Goal: Navigation & Orientation: Find specific page/section

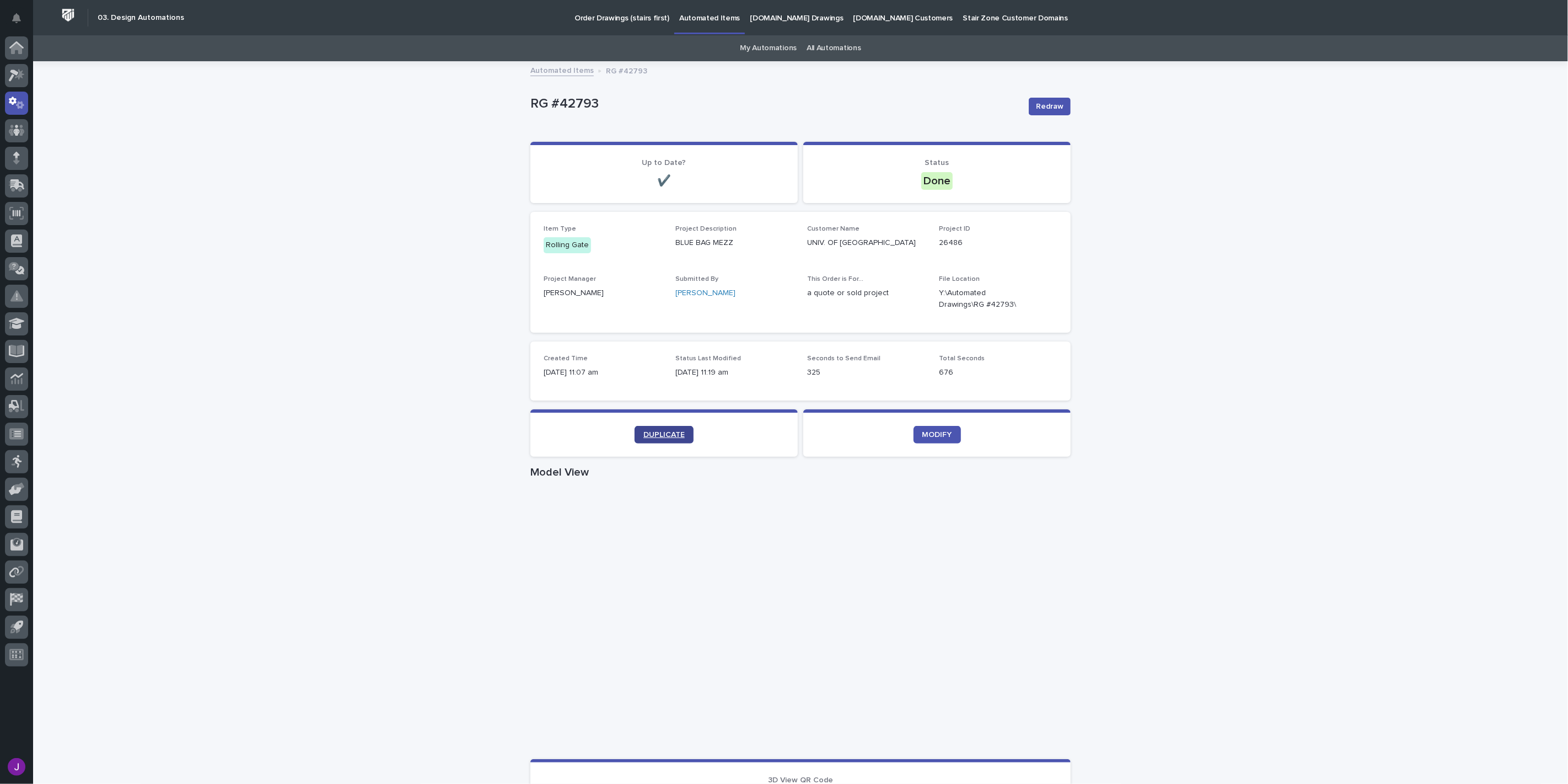
click at [642, 428] on link "DUPLICATE" at bounding box center [664, 434] width 59 height 18
click at [746, 55] on link "My Automations" at bounding box center [768, 48] width 57 height 26
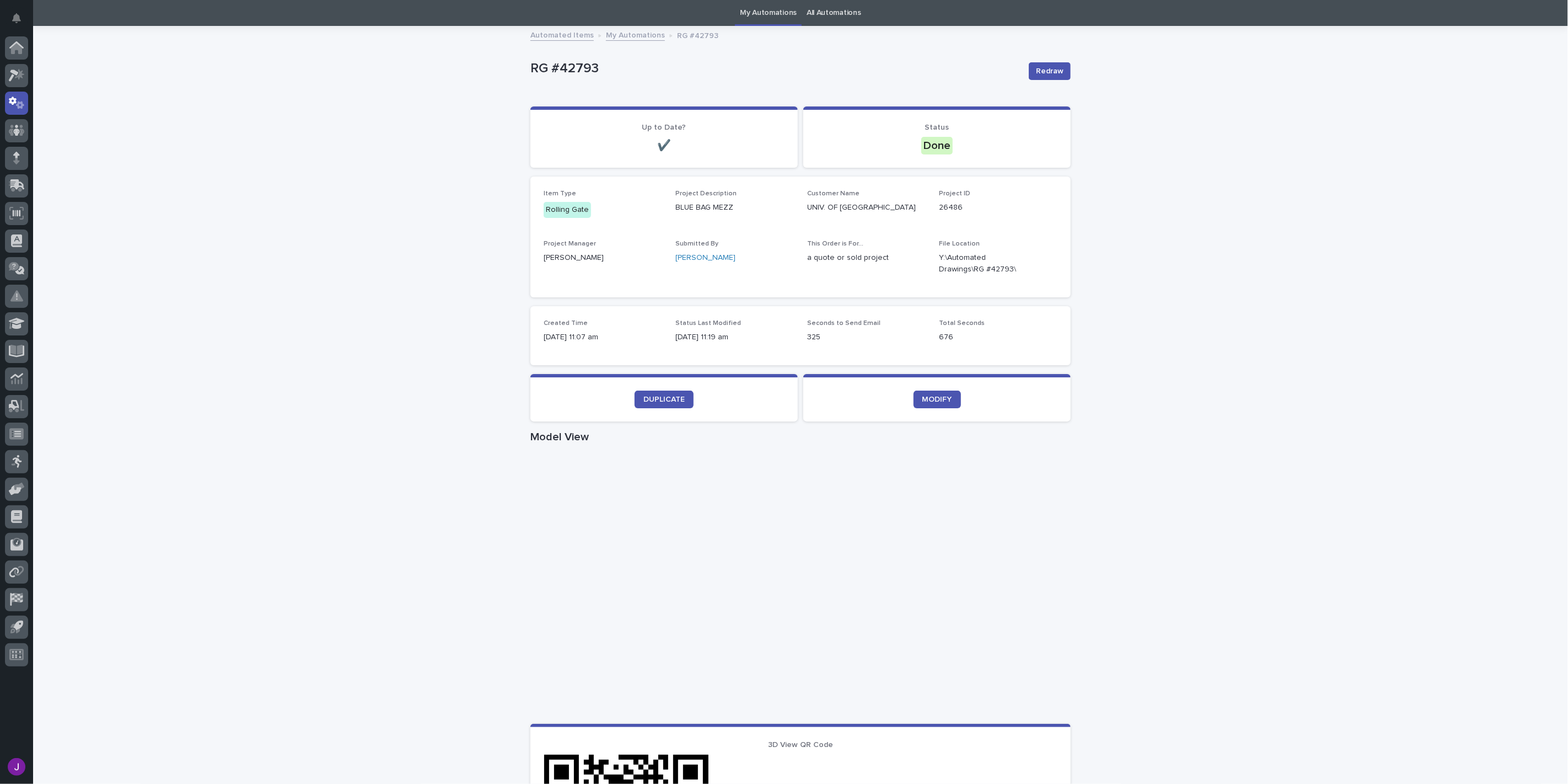
click at [1085, 482] on div "Loading... Saving… Loading... Saving… RG #42793 Redraw RG #42793 Redraw Sorry, …" at bounding box center [800, 603] width 1535 height 1153
click at [1462, 402] on div "Loading... Saving… Loading... Saving… RG #42793 Redraw RG #42793 Redraw Sorry, …" at bounding box center [800, 603] width 1535 height 1153
click at [745, 9] on link "My Automations" at bounding box center [768, 13] width 57 height 26
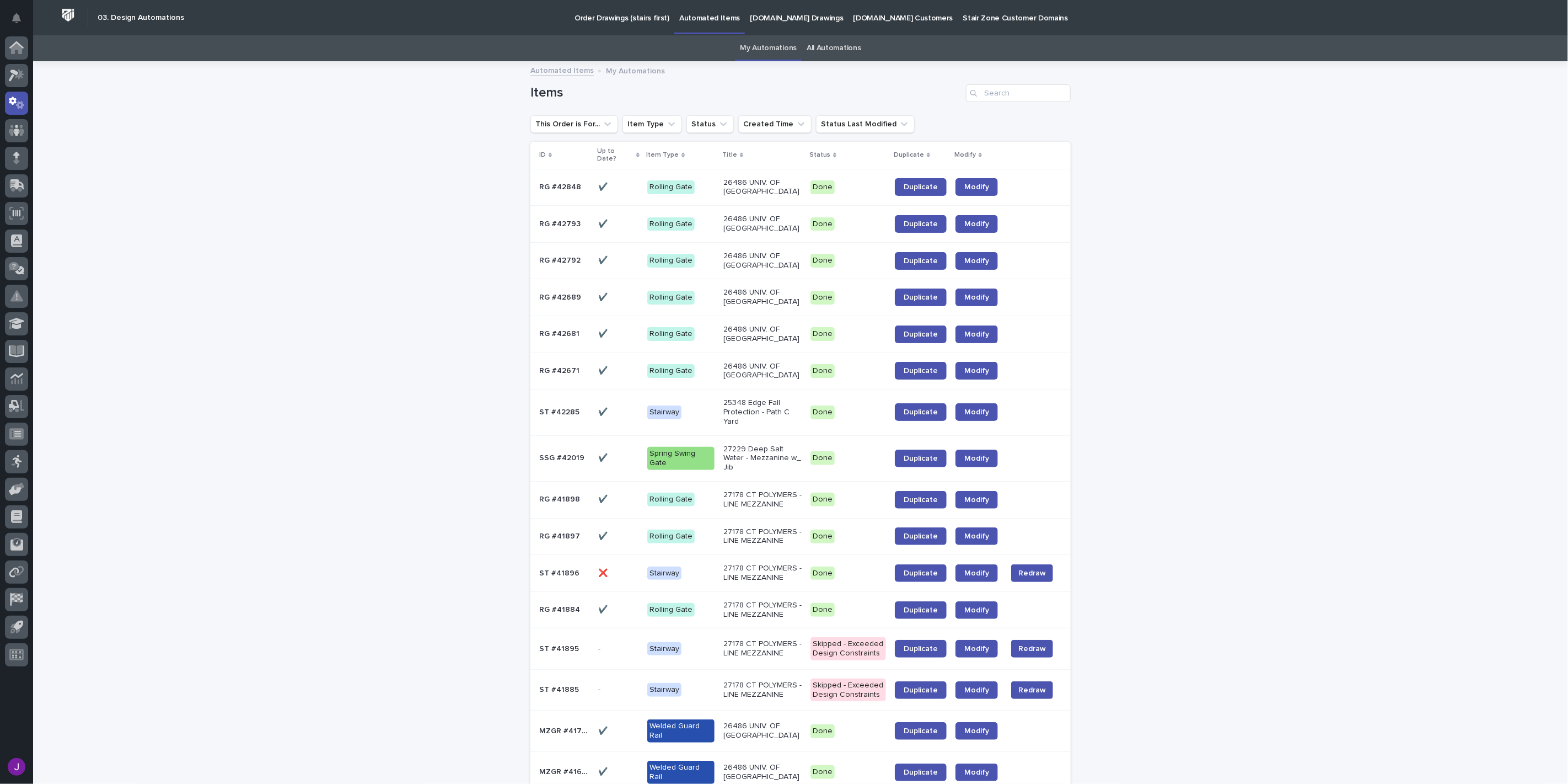
click at [764, 185] on p "26486 UNIV. OF NOTRE DAME - BLUE BAG MEZZ" at bounding box center [762, 188] width 78 height 18
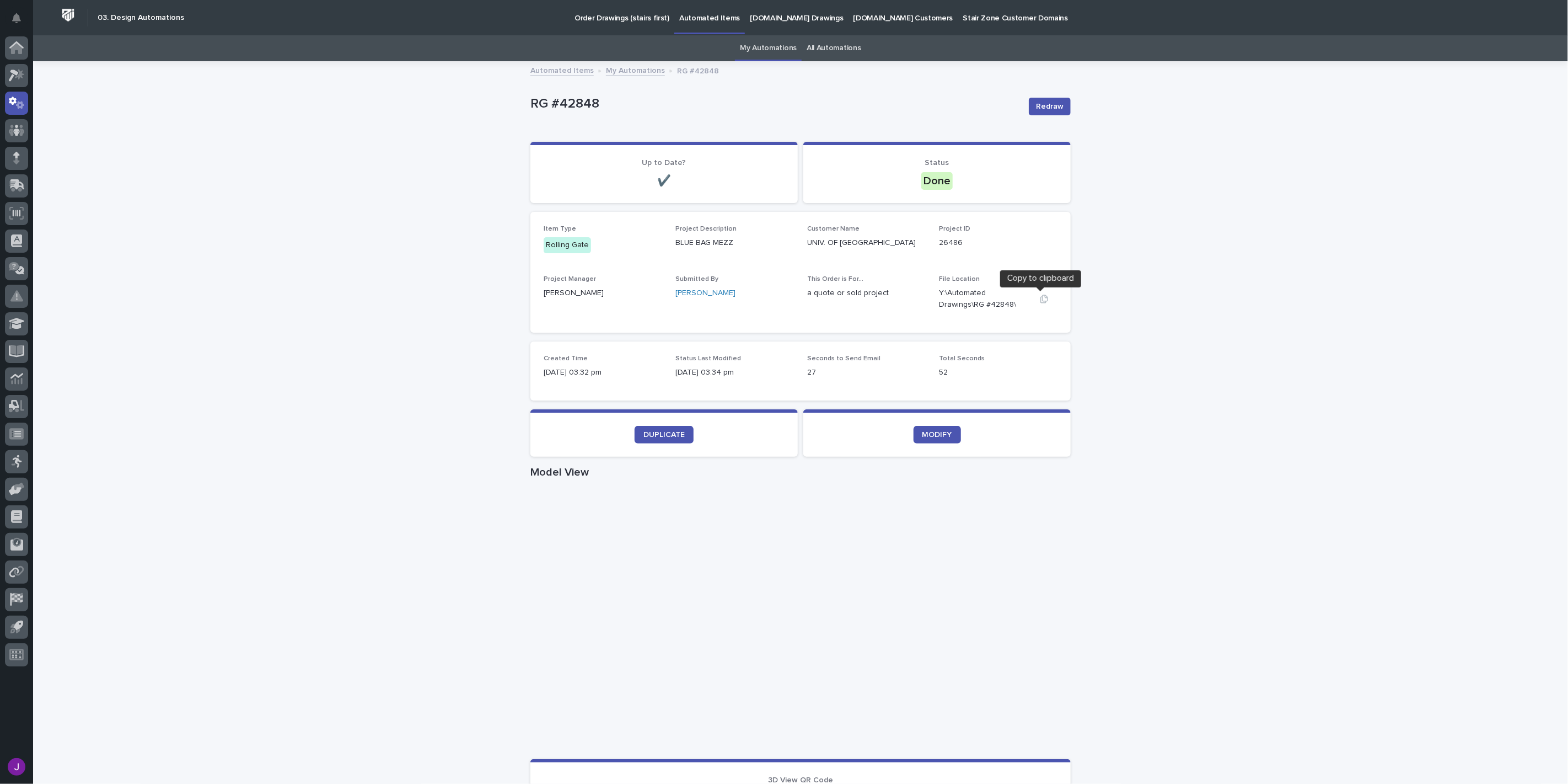
click at [1040, 295] on icon "button" at bounding box center [1044, 299] width 9 height 9
